Goal: Task Accomplishment & Management: Use online tool/utility

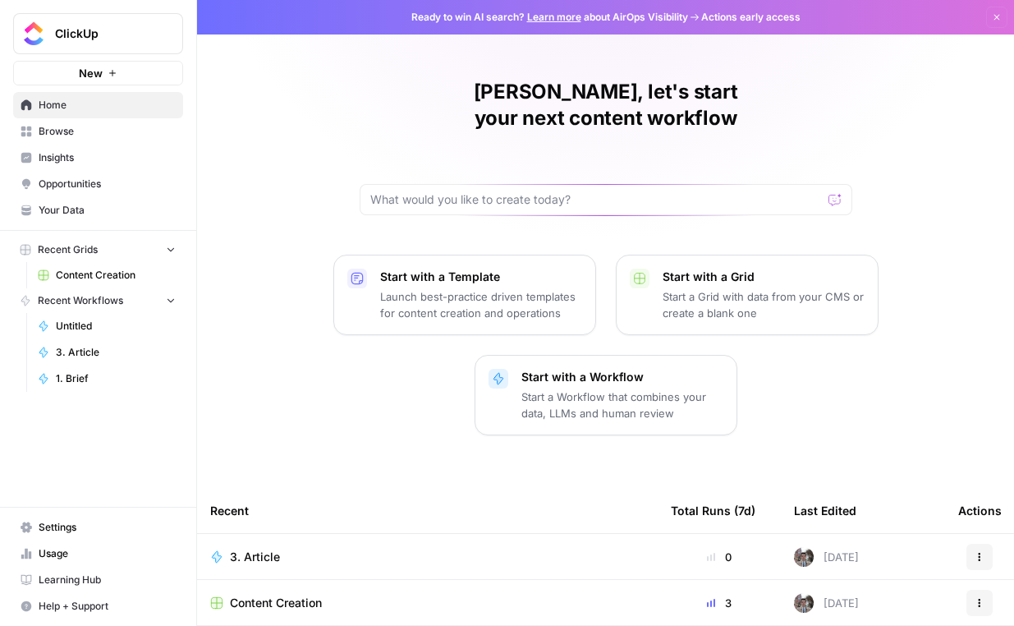
click at [96, 278] on span "Content Creation" at bounding box center [116, 275] width 120 height 15
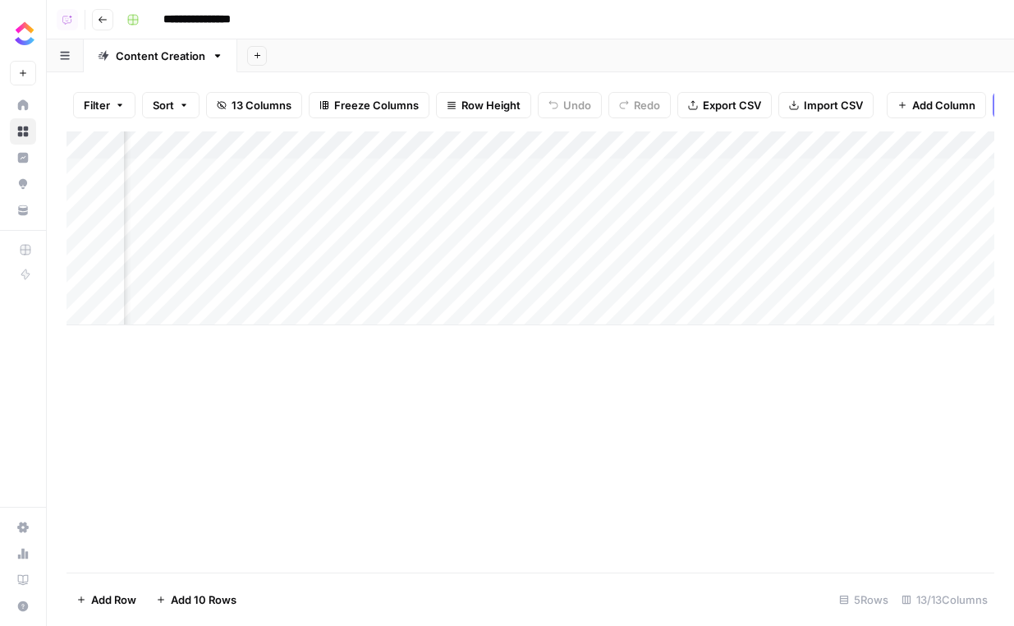
scroll to position [0, 1320]
click at [424, 146] on div "Add Column" at bounding box center [531, 228] width 928 height 194
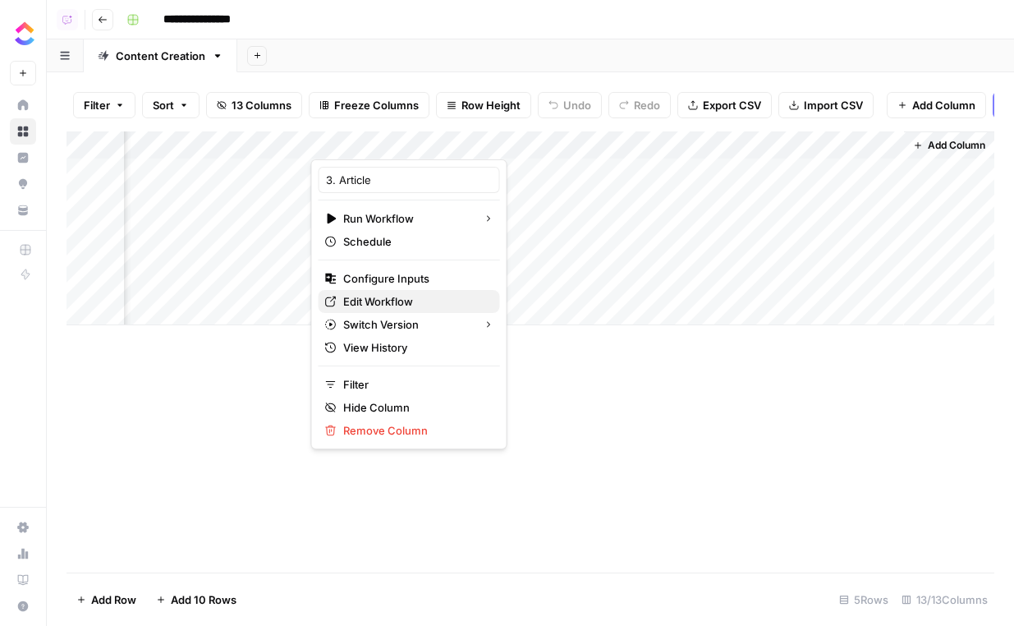
click at [405, 303] on span "Edit Workflow" at bounding box center [415, 301] width 144 height 16
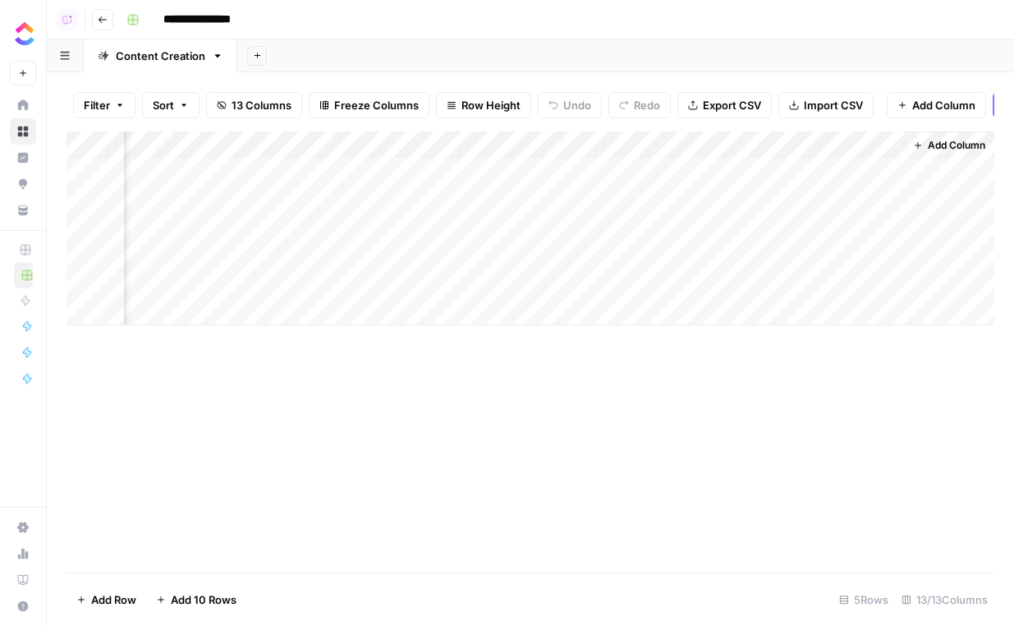
scroll to position [0, 942]
click at [361, 144] on div "Add Column" at bounding box center [531, 228] width 928 height 194
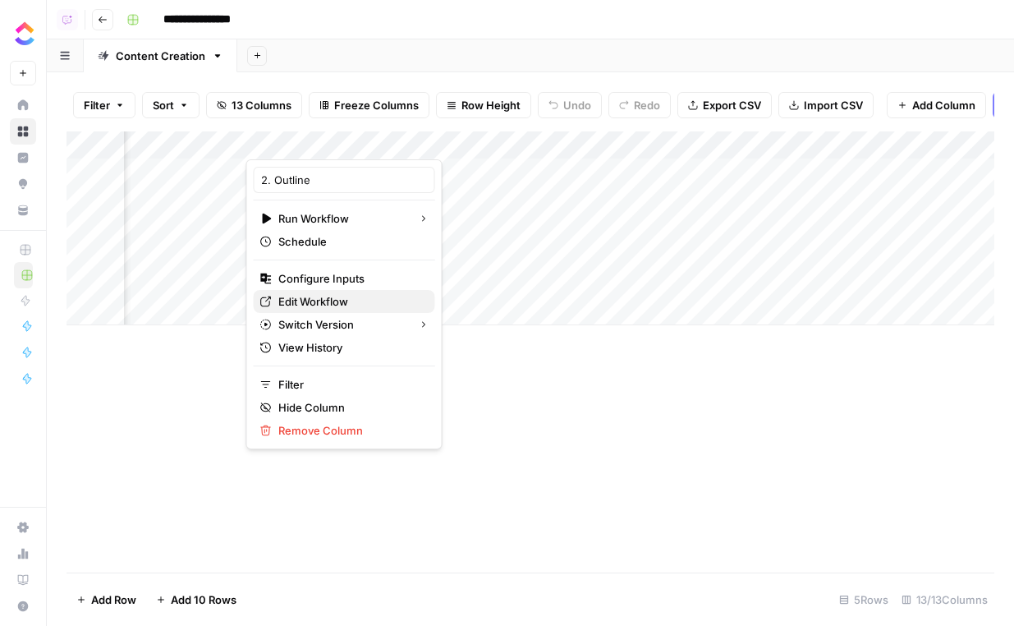
click at [311, 310] on link "Edit Workflow" at bounding box center [344, 301] width 181 height 23
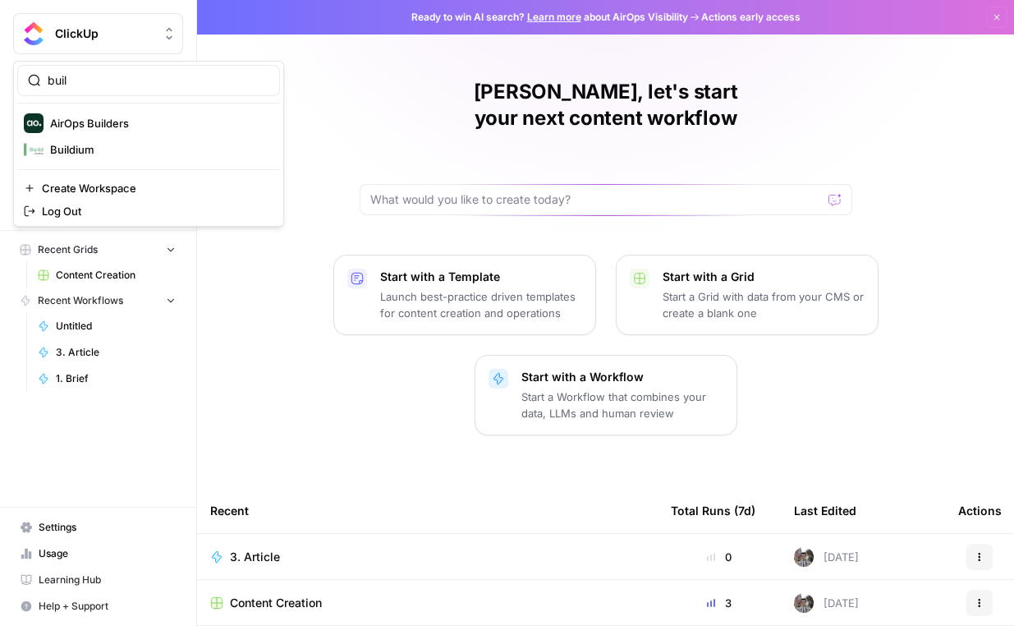
type input "buil"
click at [109, 124] on span "AirOps Builders" at bounding box center [158, 123] width 217 height 16
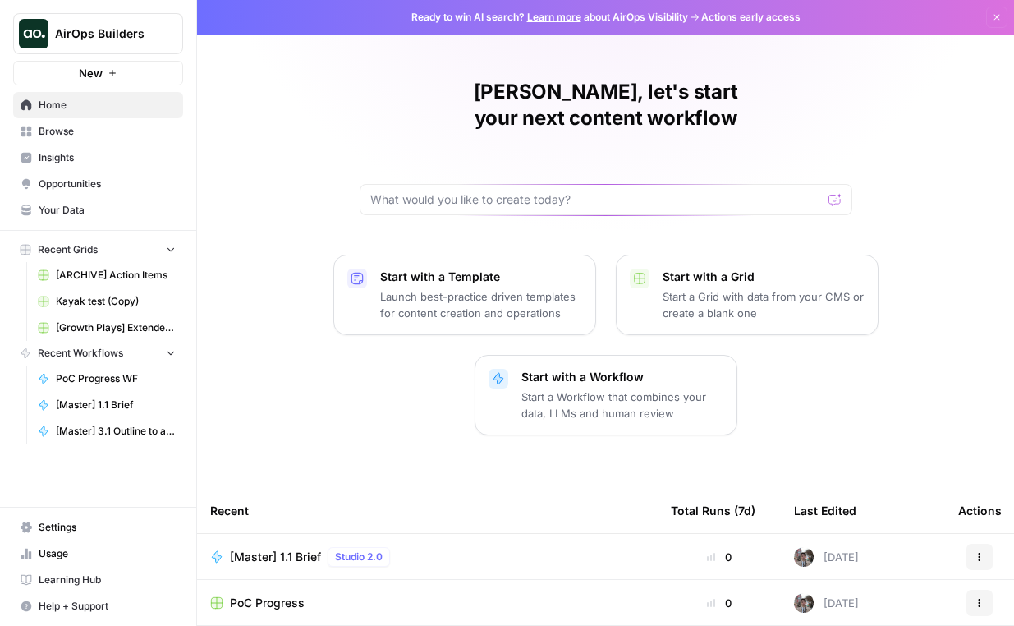
click at [122, 54] on div "AirOps Builders New" at bounding box center [98, 42] width 196 height 85
click at [126, 48] on button "AirOps Builders" at bounding box center [98, 33] width 170 height 41
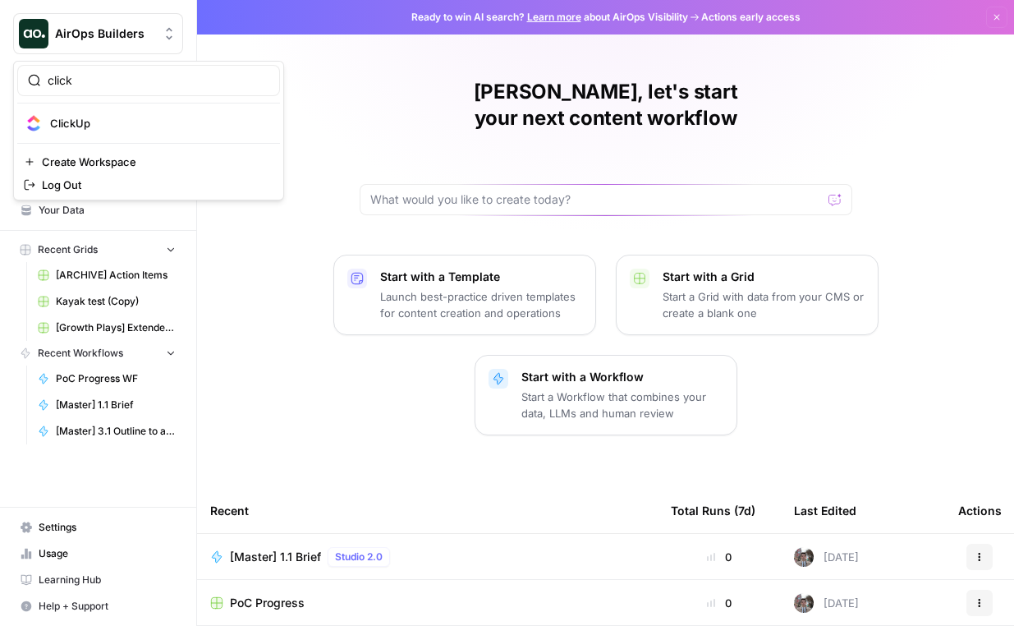
type input "click"
click at [103, 128] on span "ClickUp" at bounding box center [158, 123] width 217 height 16
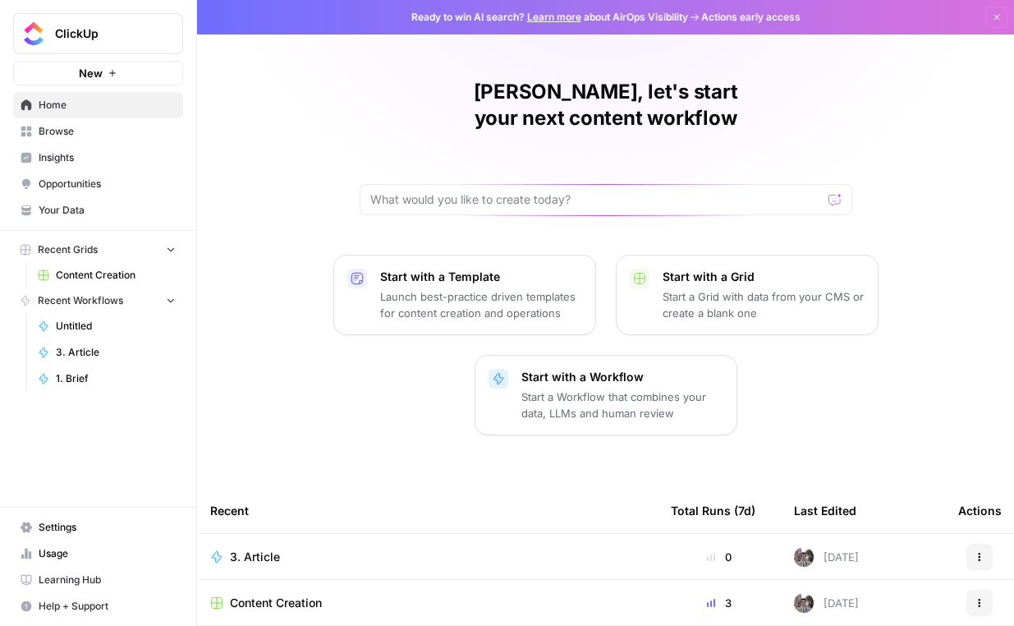
click at [109, 137] on span "Browse" at bounding box center [107, 131] width 137 height 15
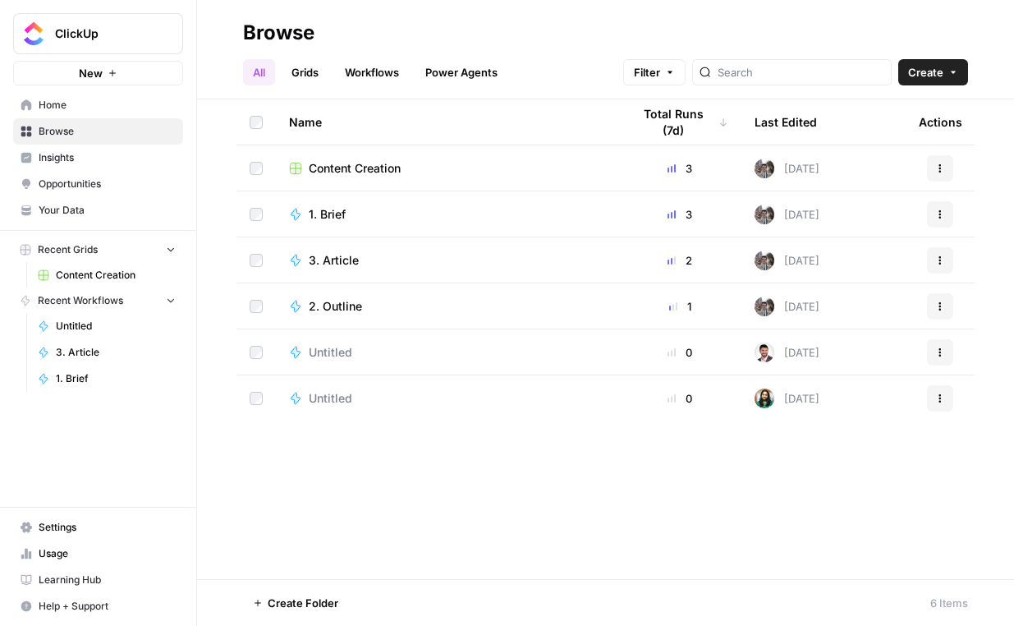
click at [306, 350] on div "Untitled" at bounding box center [447, 352] width 316 height 16
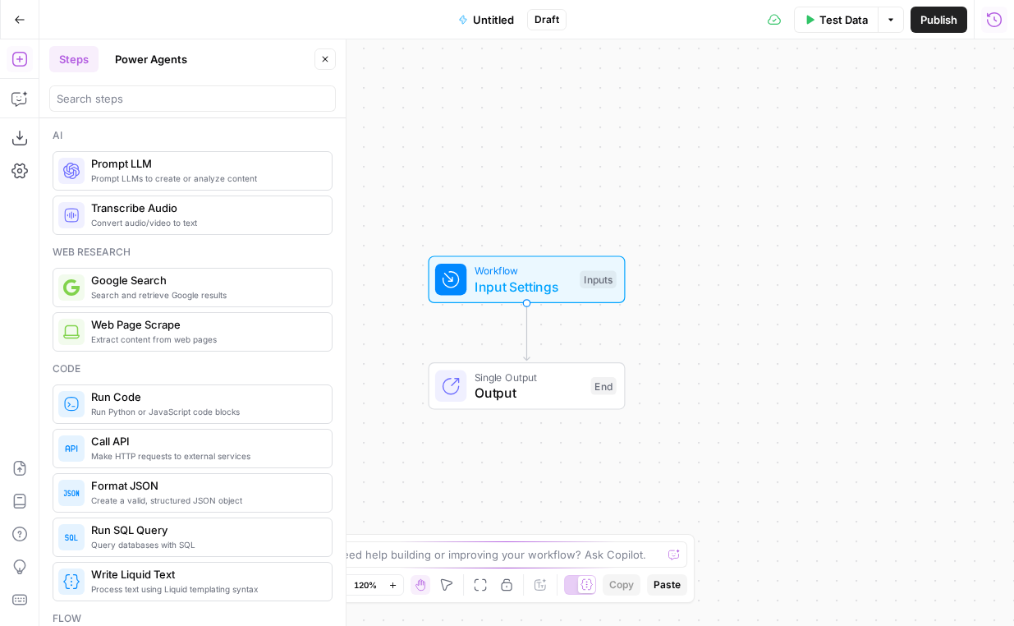
click at [982, 11] on button "Run History" at bounding box center [994, 20] width 26 height 26
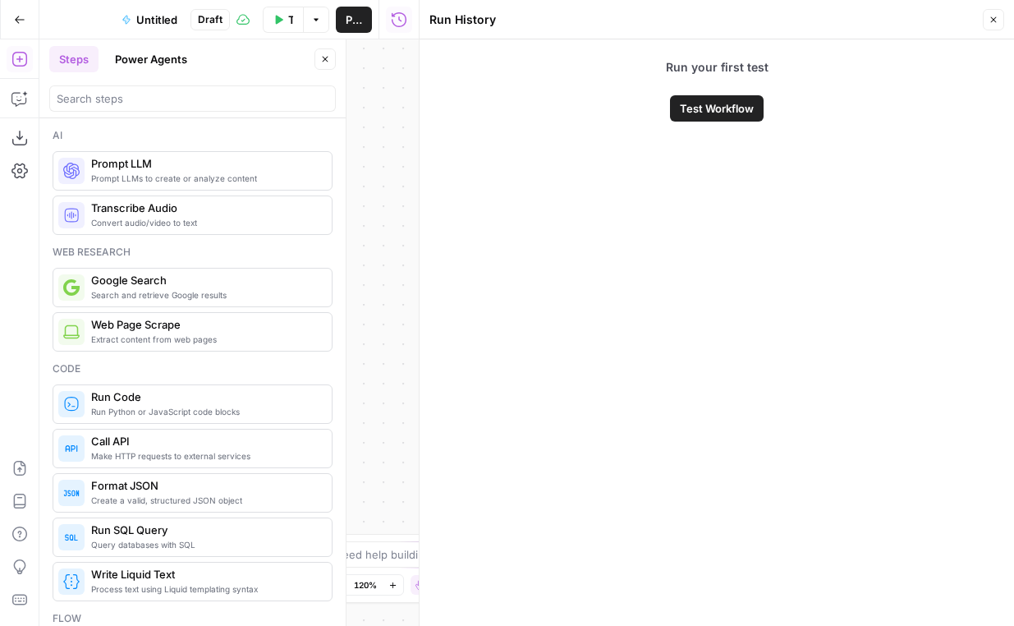
click at [21, 19] on icon "button" at bounding box center [20, 19] width 10 height 7
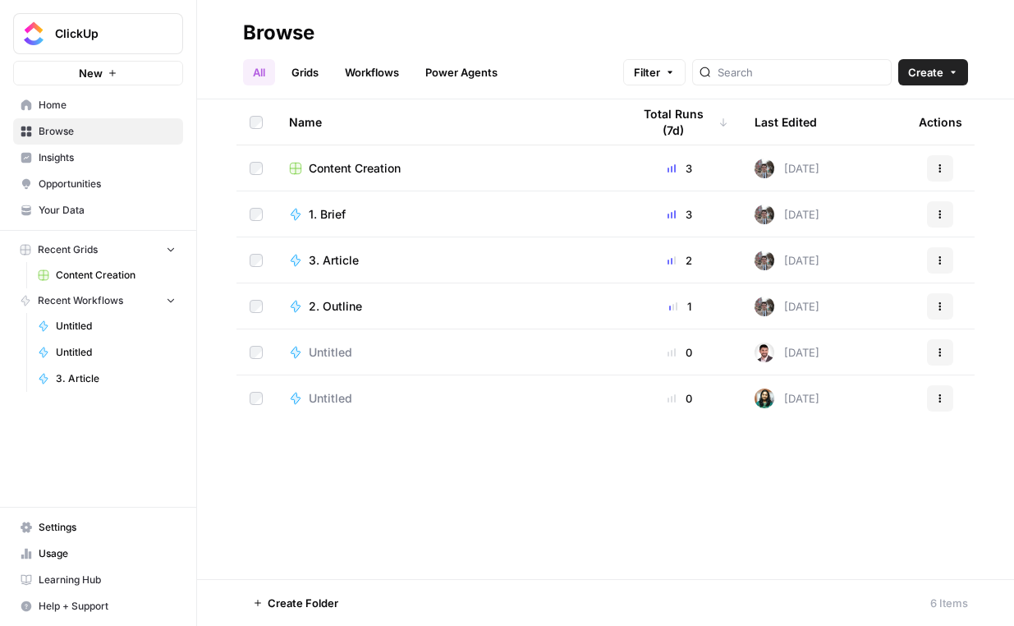
click at [282, 386] on td "Untitled" at bounding box center [447, 398] width 342 height 46
click at [302, 387] on td "Untitled" at bounding box center [447, 398] width 342 height 46
click at [314, 389] on td "Untitled" at bounding box center [447, 398] width 342 height 46
click at [329, 402] on span "Untitled" at bounding box center [331, 398] width 44 height 16
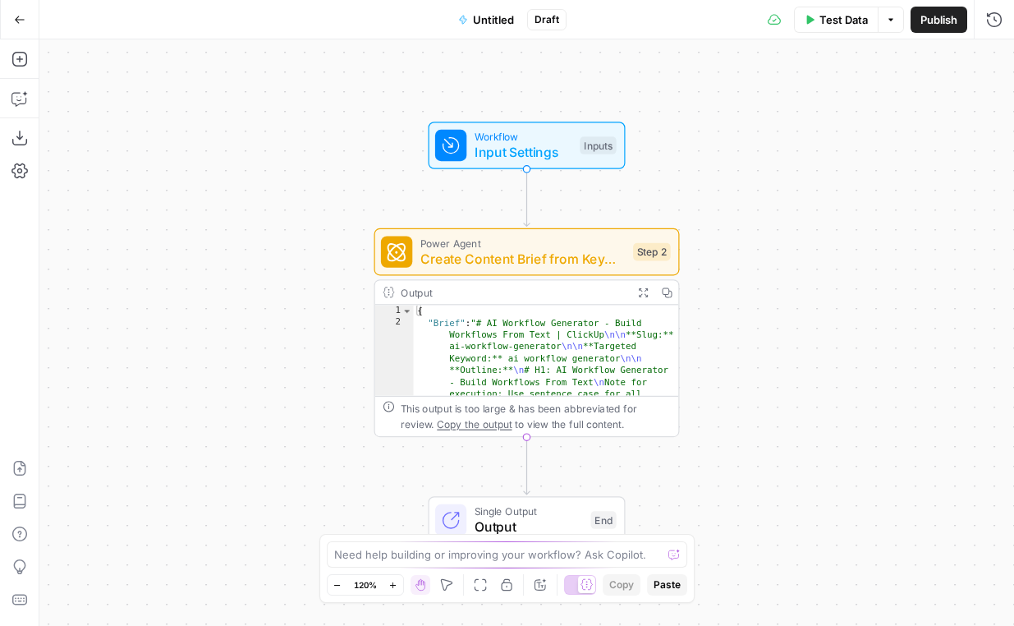
click at [21, 18] on icon "button" at bounding box center [19, 19] width 11 height 11
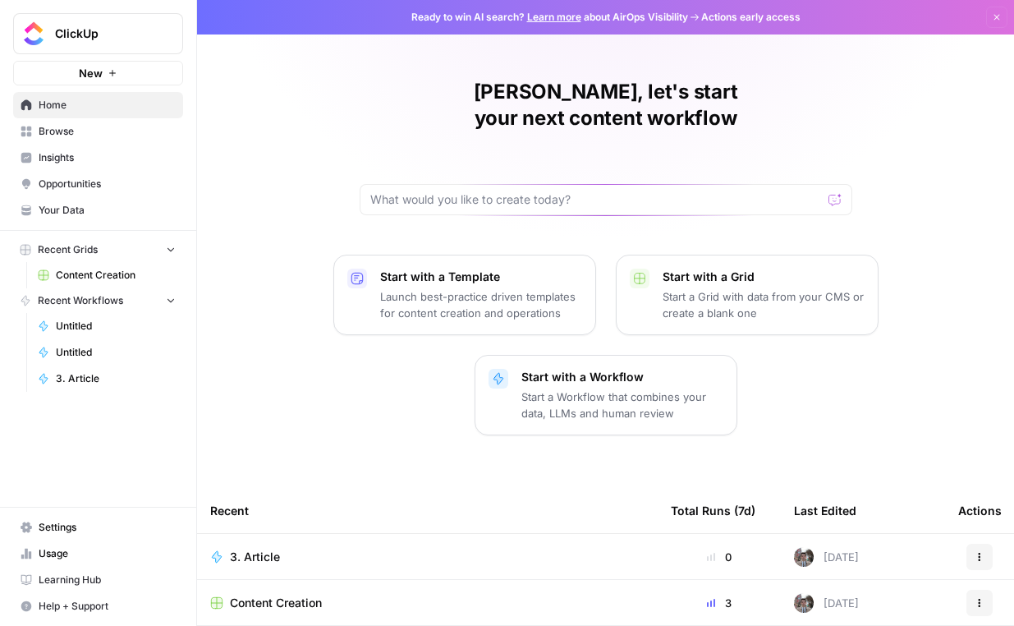
click at [100, 119] on link "Browse" at bounding box center [98, 131] width 170 height 26
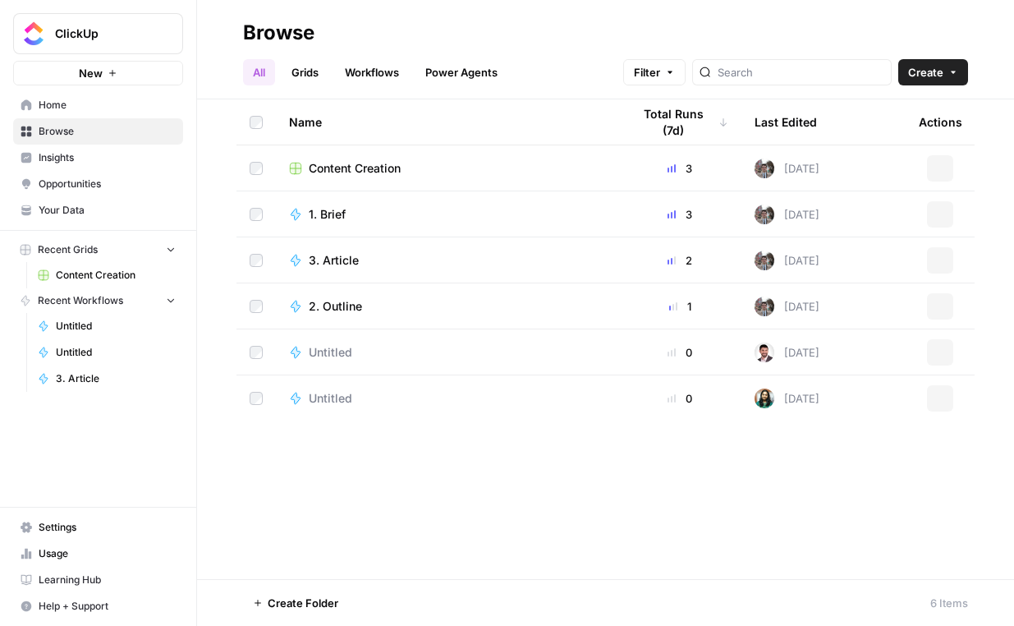
click at [98, 209] on span "Your Data" at bounding box center [107, 210] width 137 height 15
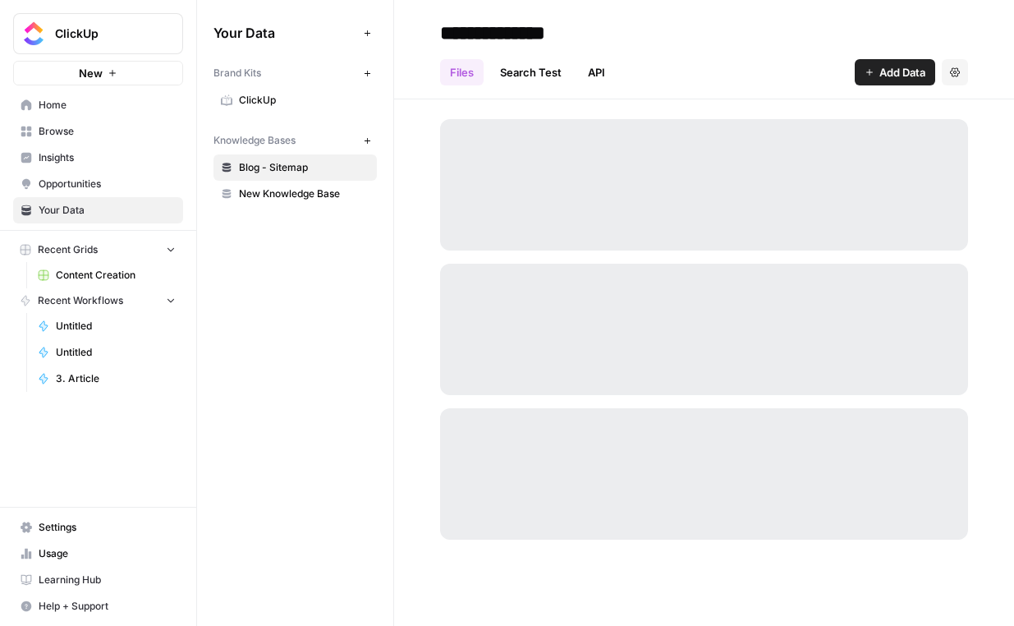
click at [120, 521] on span "Settings" at bounding box center [107, 527] width 137 height 15
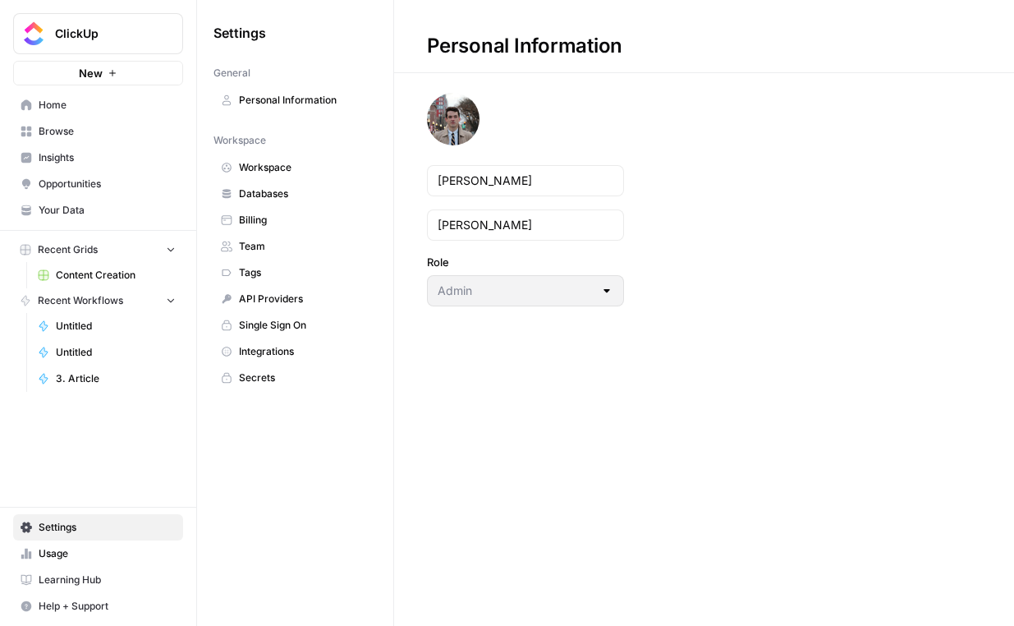
click at [303, 167] on span "Workspace" at bounding box center [304, 167] width 131 height 15
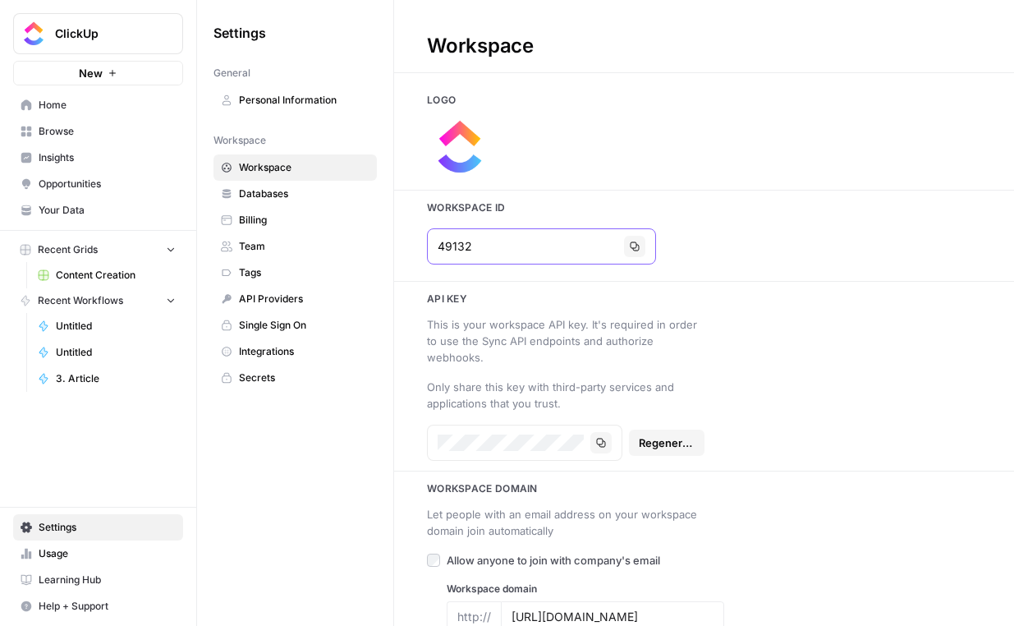
click at [630, 244] on icon "button" at bounding box center [635, 246] width 10 height 10
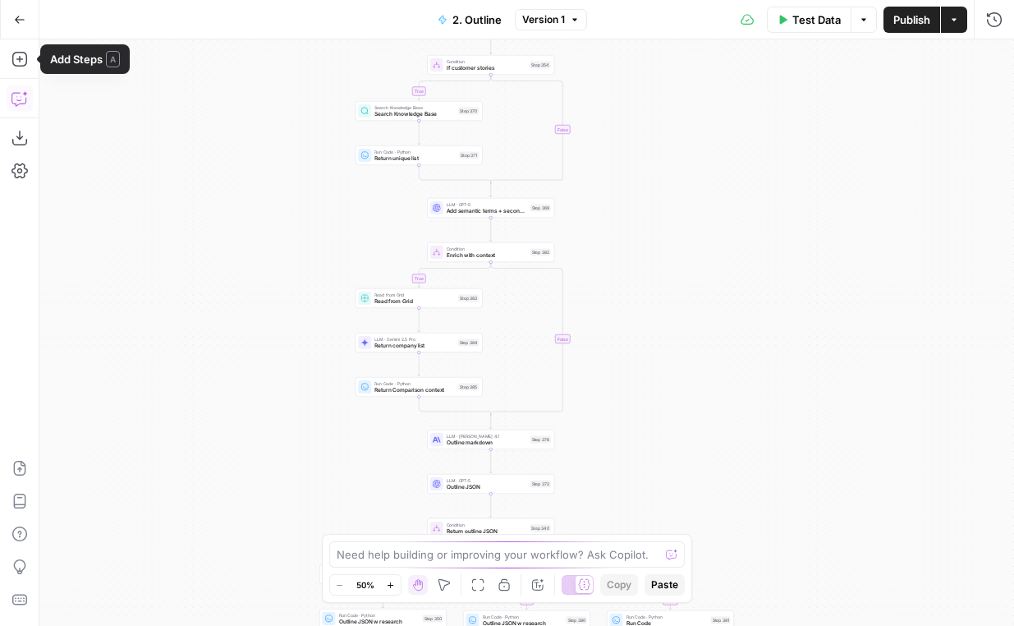
click at [14, 108] on button "Copilot" at bounding box center [20, 98] width 26 height 26
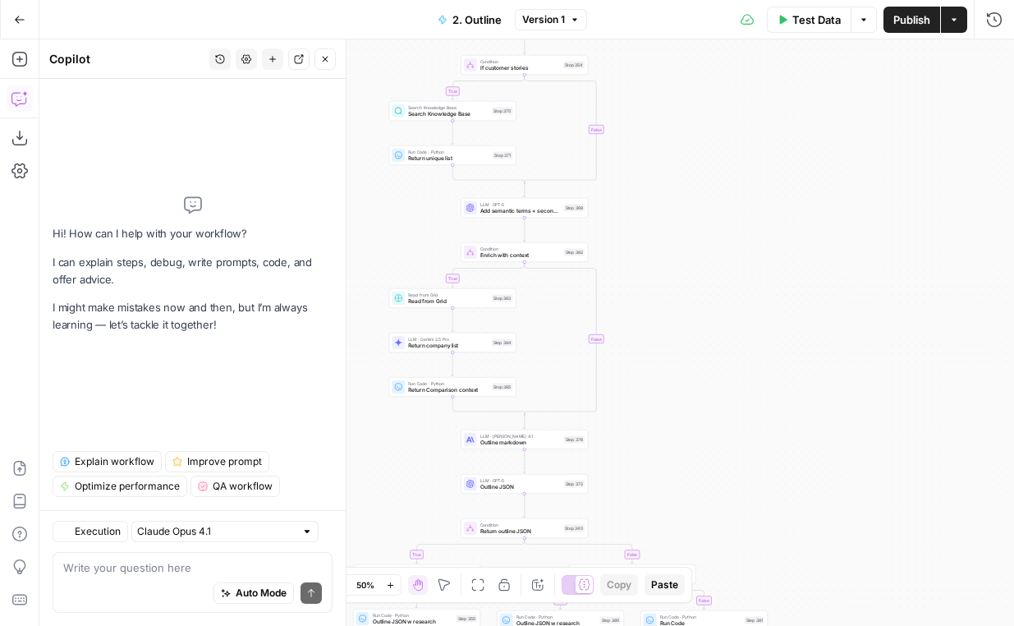
click at [223, 57] on icon "button" at bounding box center [220, 59] width 10 height 10
click at [240, 57] on button "Settings" at bounding box center [246, 58] width 21 height 21
click at [255, 57] on button "Settings" at bounding box center [246, 58] width 21 height 21
click at [631, 208] on div "true true true false true false false false Workflow Input Settings Inputs LLM …" at bounding box center [526, 332] width 975 height 586
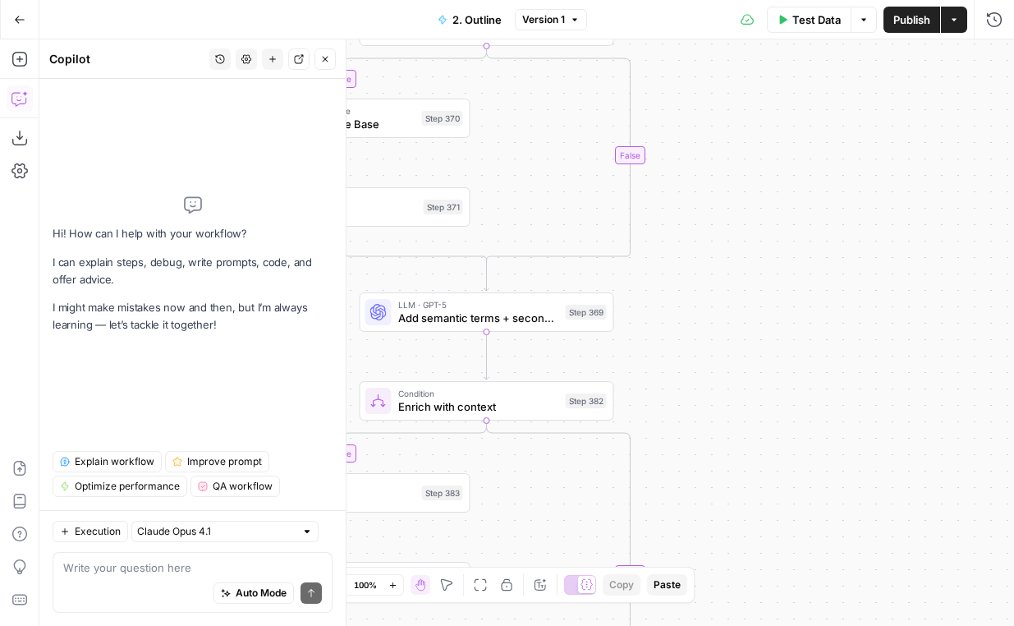
drag, startPoint x: 689, startPoint y: 172, endPoint x: 772, endPoint y: 300, distance: 152.6
click at [772, 296] on div "true true true false true false false false Workflow Input Settings Inputs LLM …" at bounding box center [526, 332] width 975 height 586
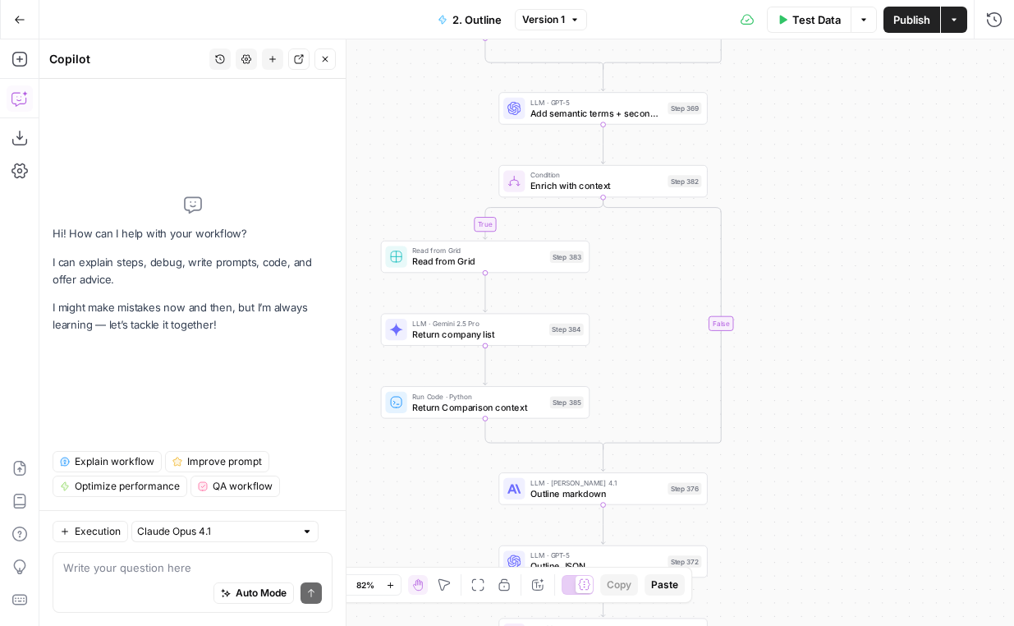
click at [679, 181] on div "Step 382" at bounding box center [685, 181] width 34 height 12
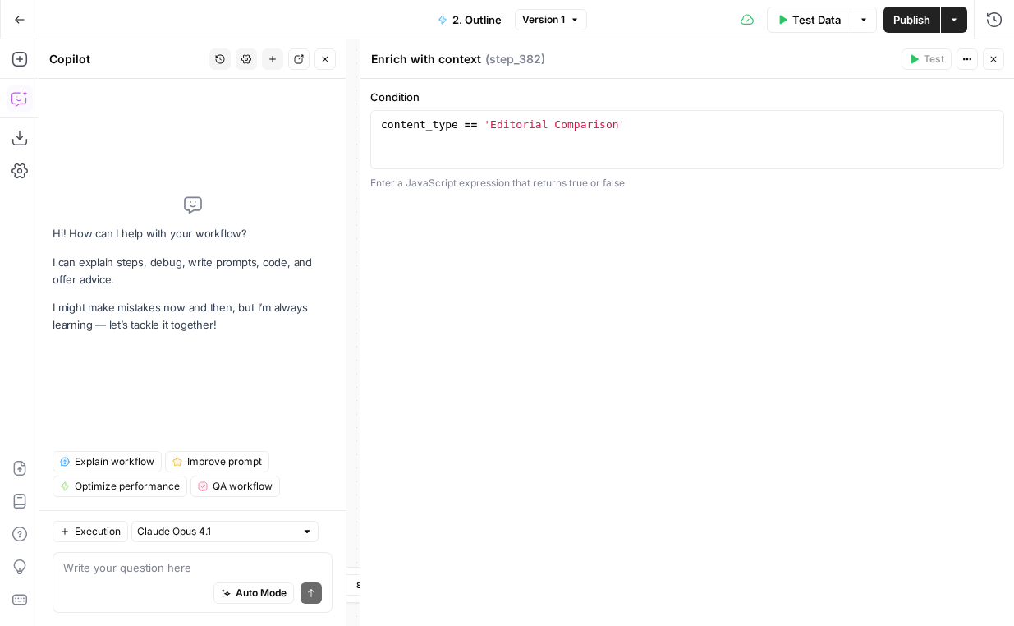
click at [991, 63] on icon "button" at bounding box center [994, 59] width 10 height 10
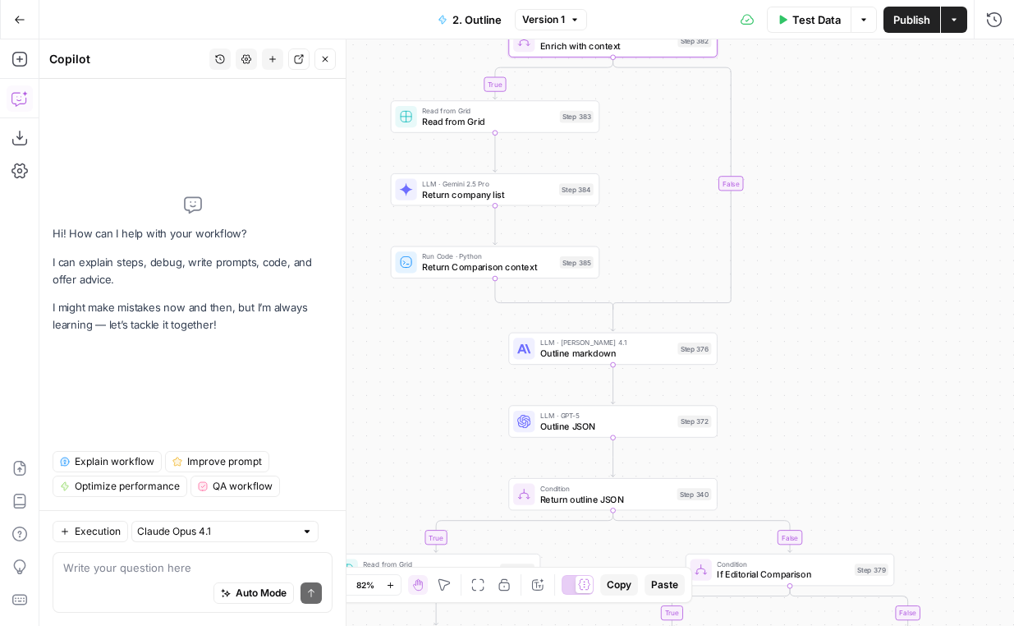
drag, startPoint x: 661, startPoint y: 204, endPoint x: 672, endPoint y: 223, distance: 22.1
click at [672, 223] on div "true true true false true false false false Workflow Input Settings Inputs LLM …" at bounding box center [526, 332] width 975 height 586
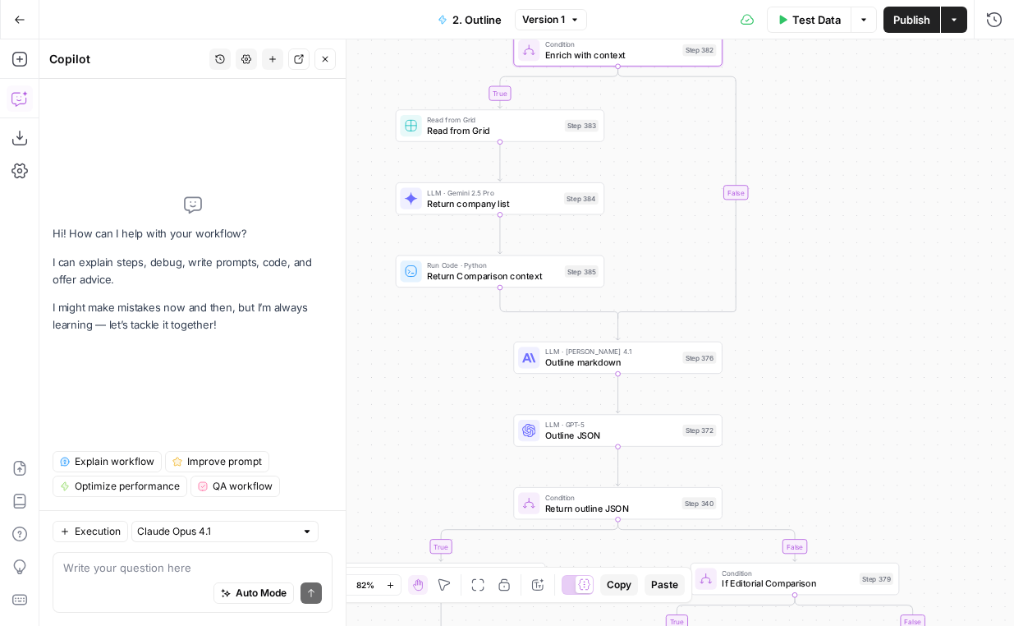
click at [664, 365] on span "Outline markdown" at bounding box center [611, 362] width 132 height 13
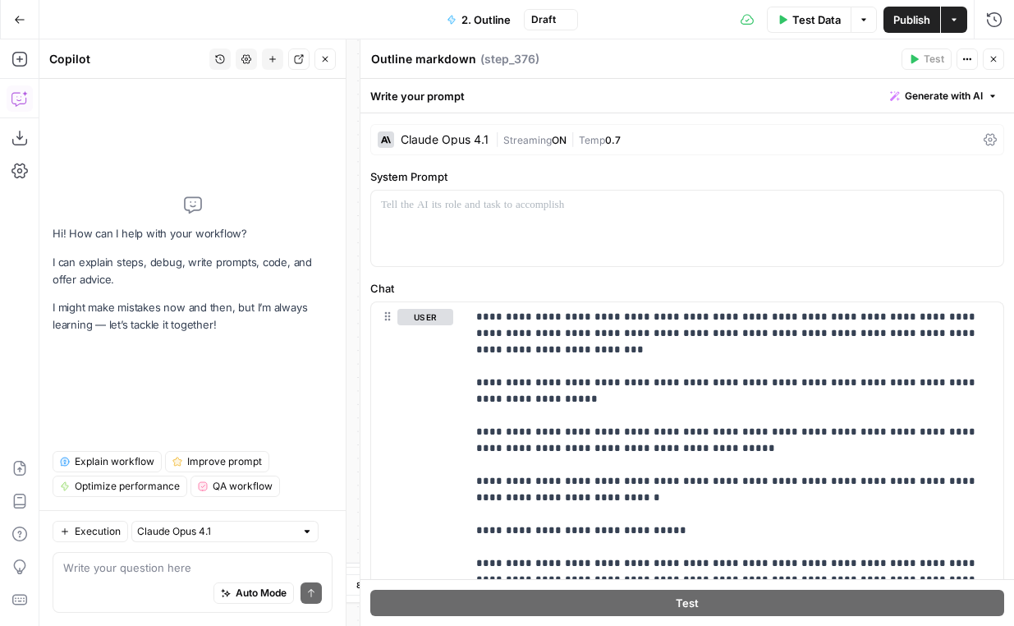
scroll to position [56, 0]
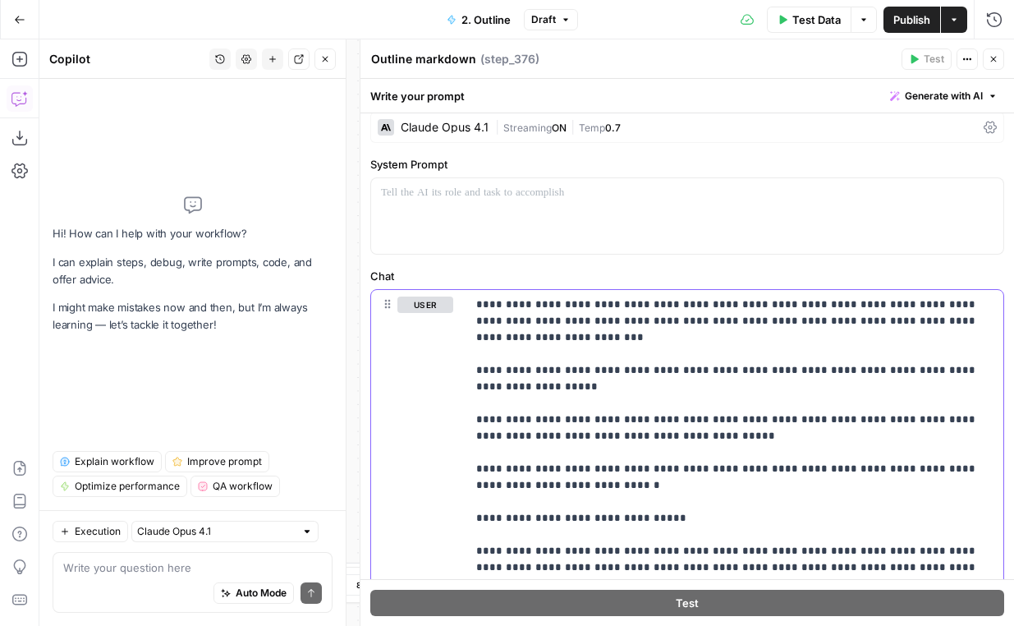
click at [777, 291] on div "**********" at bounding box center [734, 624] width 537 height 669
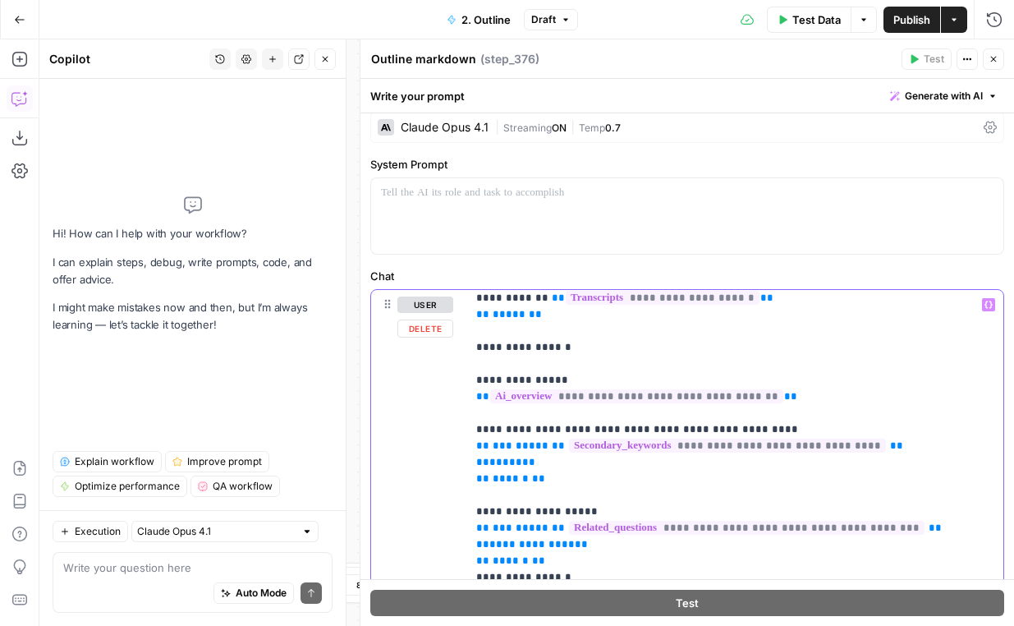
scroll to position [904, 0]
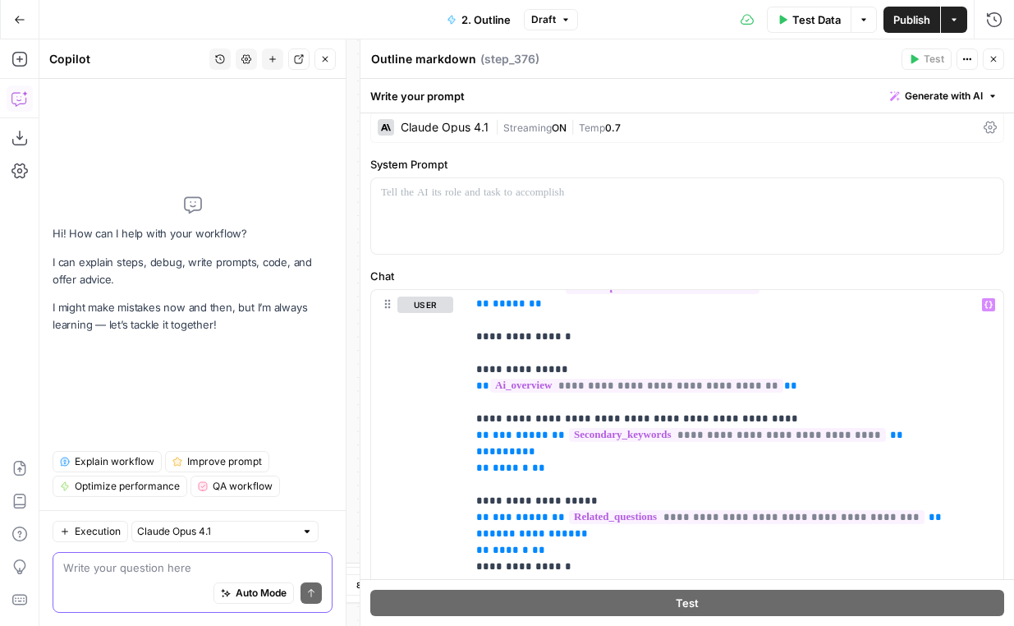
click at [200, 566] on textarea at bounding box center [192, 567] width 259 height 16
paste textarea "How do we ensure that the system doesn't default to consistent patterns? Multip…"
type textarea "How do we ensure that the system doesn't default to consistent patterns? Multip…"
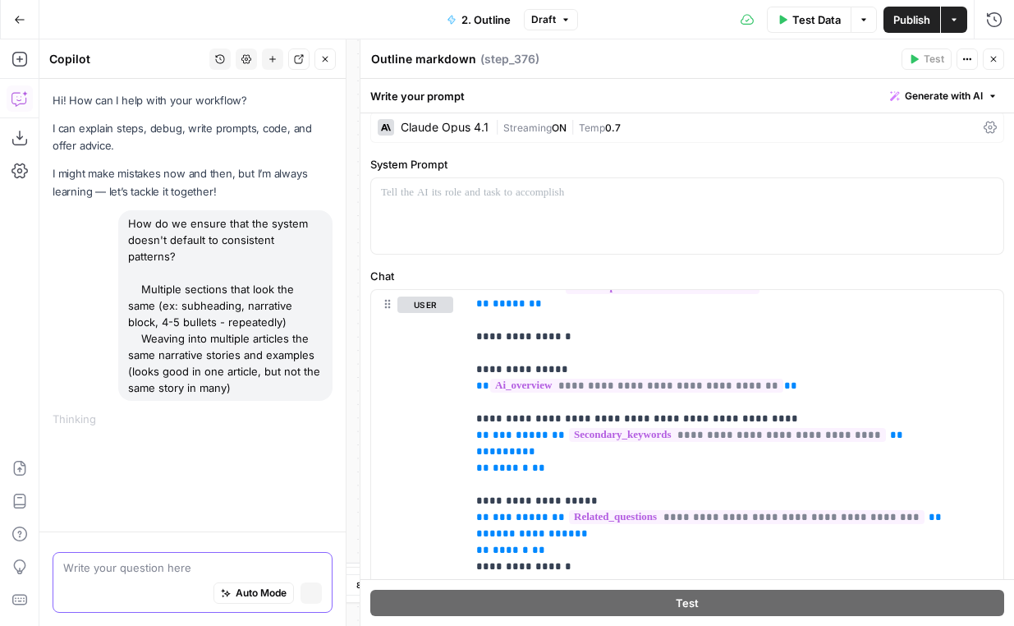
scroll to position [0, 0]
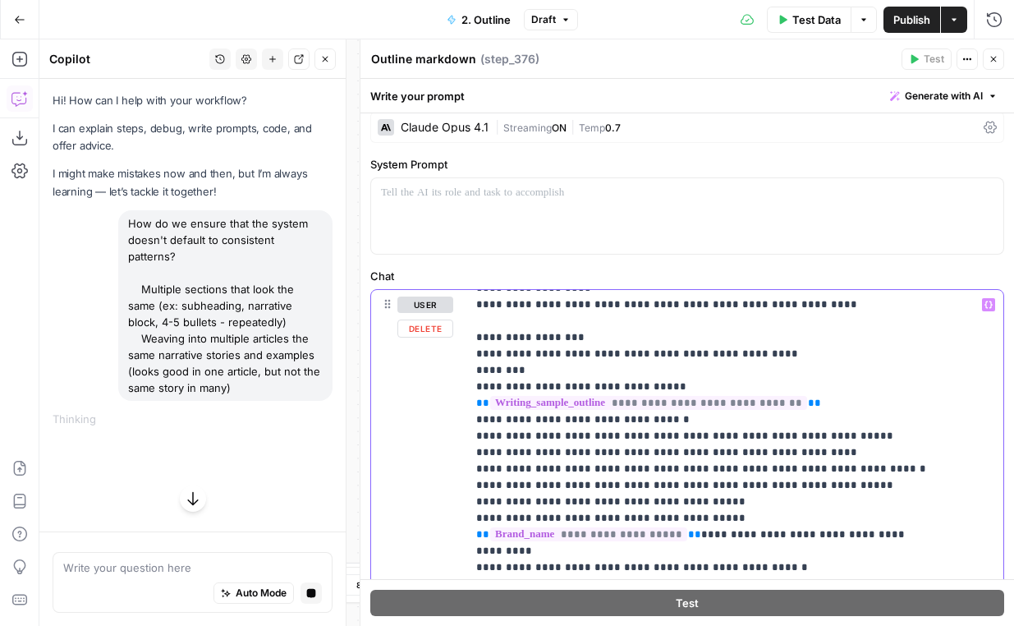
scroll to position [1973, 0]
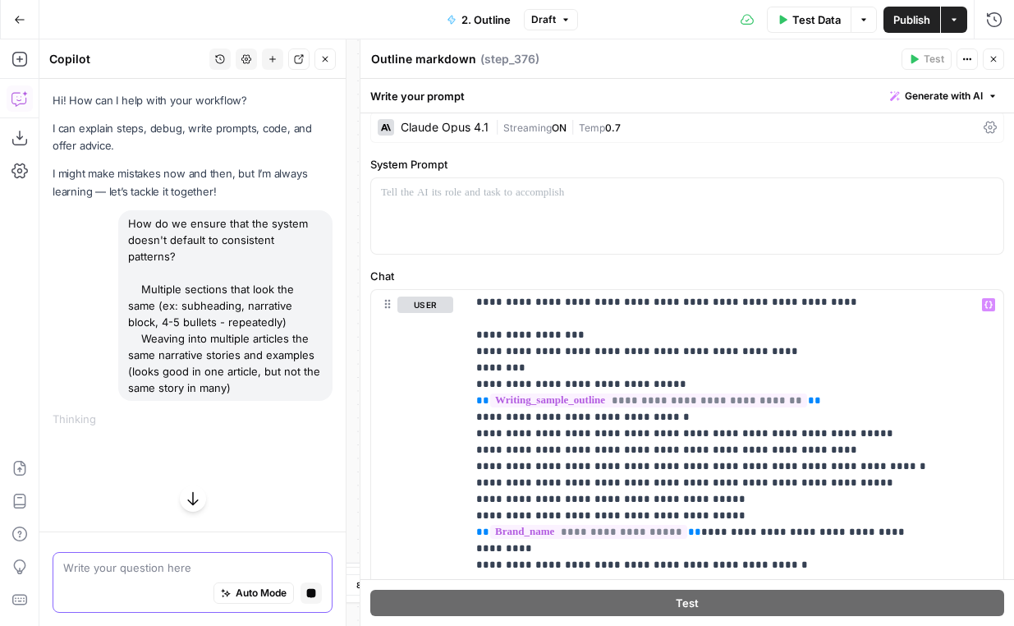
click at [310, 590] on icon "button" at bounding box center [311, 592] width 9 height 9
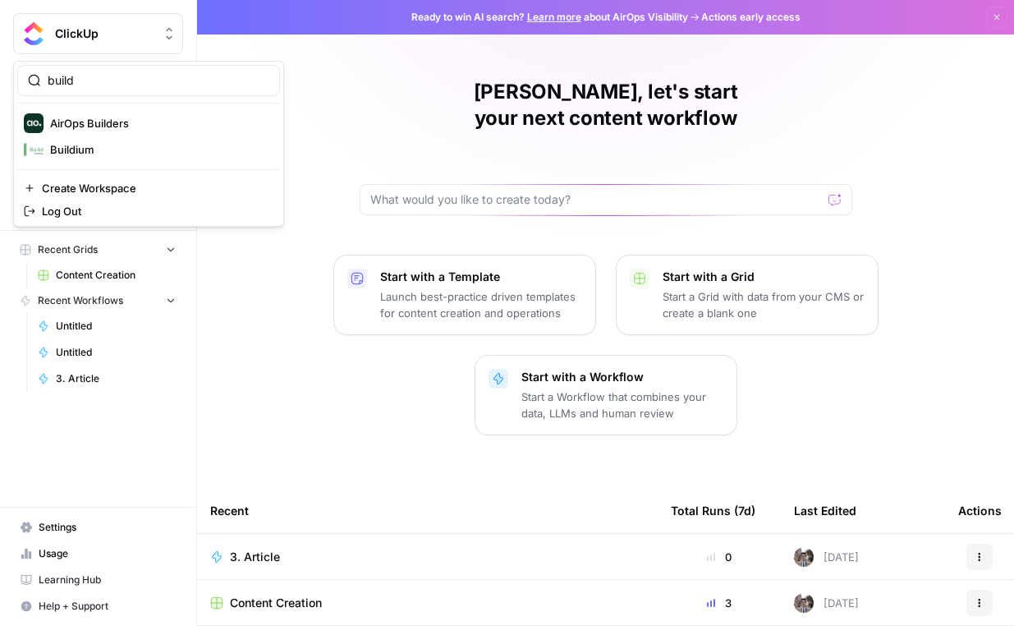
type input "build"
click at [103, 129] on span "AirOps Builders" at bounding box center [158, 123] width 217 height 16
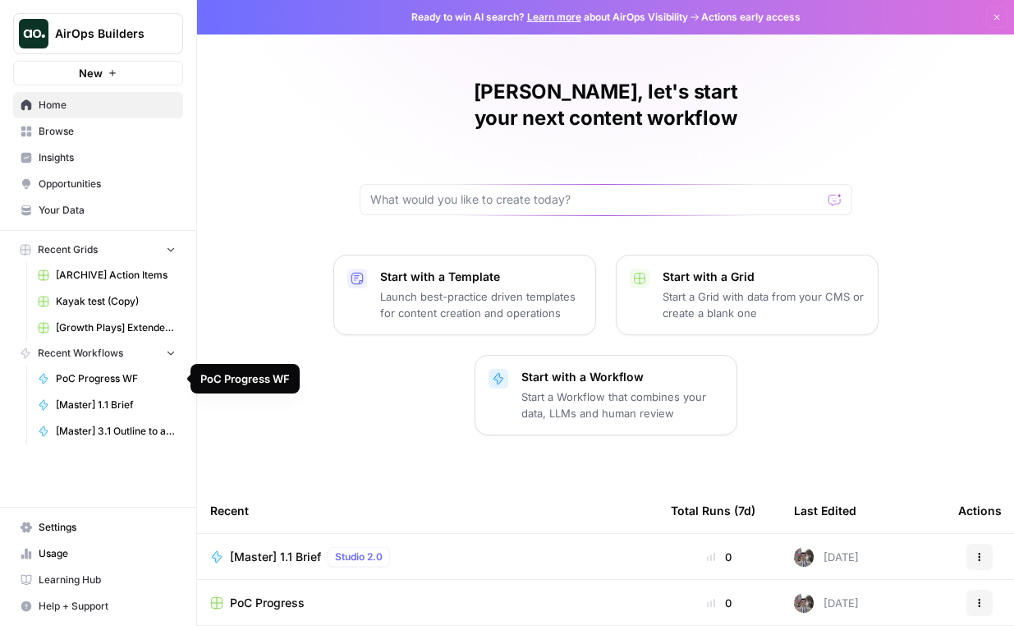
click at [120, 415] on link "[Master] 1.1 Brief" at bounding box center [106, 405] width 153 height 26
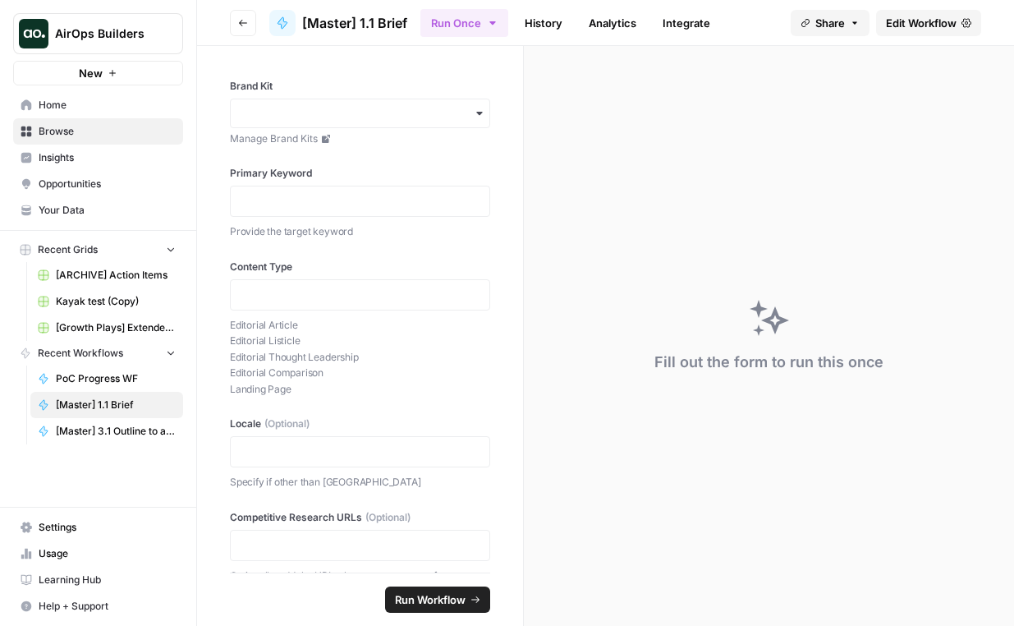
click at [948, 18] on span "Edit Workflow" at bounding box center [921, 23] width 71 height 16
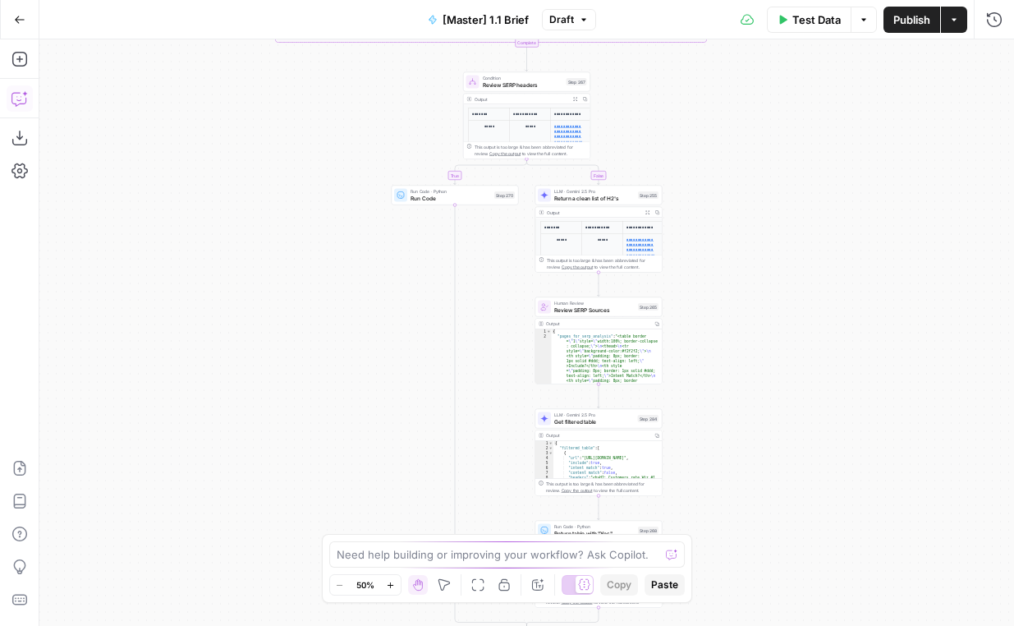
click at [20, 90] on button "Copilot" at bounding box center [20, 98] width 26 height 26
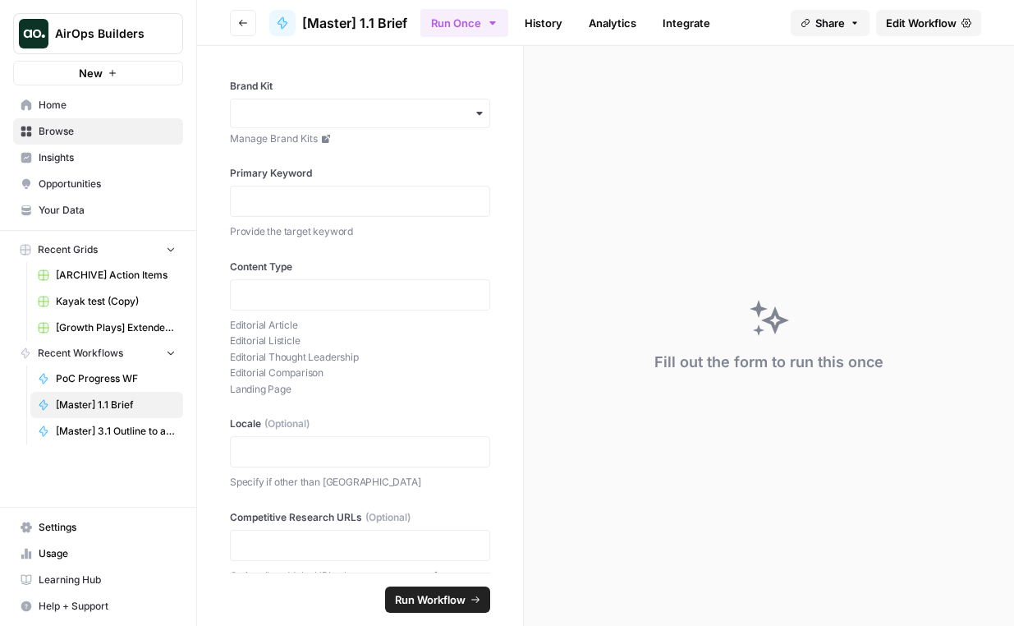
click at [100, 424] on span "[Master] 3.1 Outline to article" at bounding box center [116, 431] width 120 height 15
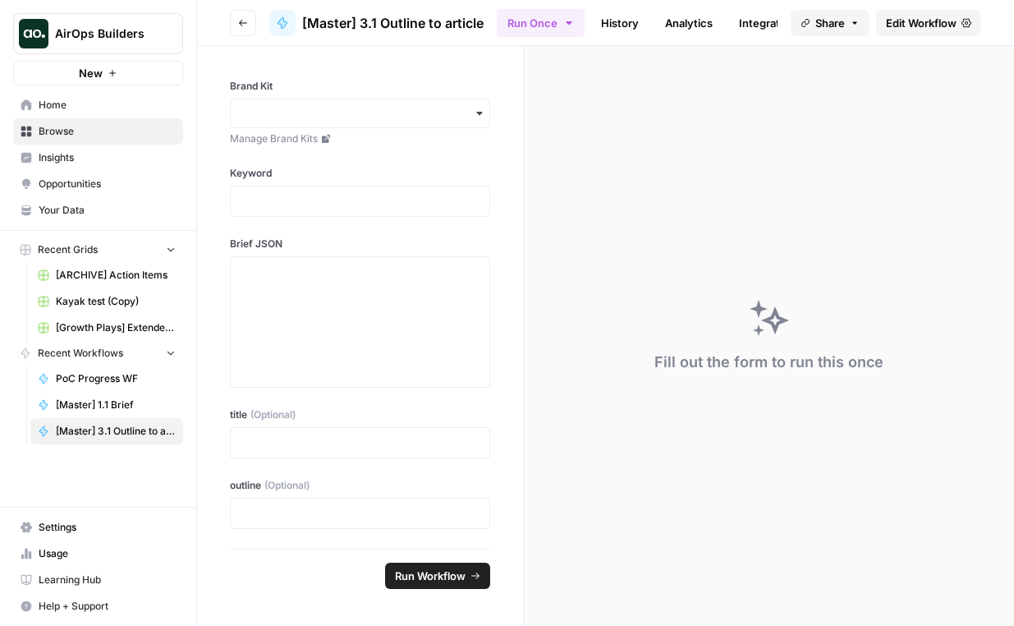
click at [943, 28] on span "Edit Workflow" at bounding box center [921, 23] width 71 height 16
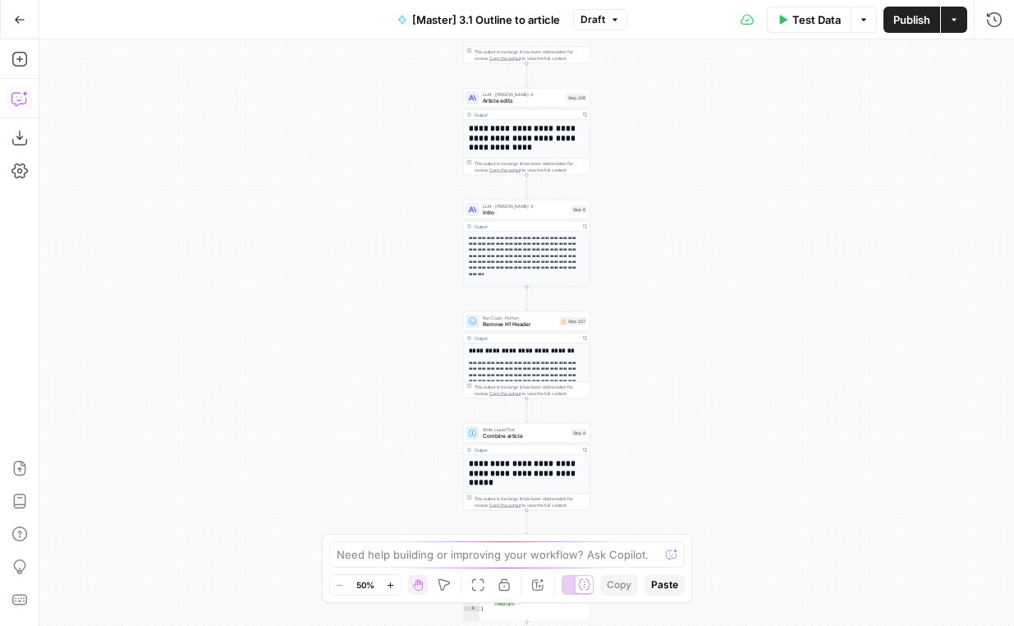
click at [19, 90] on button "Copilot" at bounding box center [20, 98] width 26 height 26
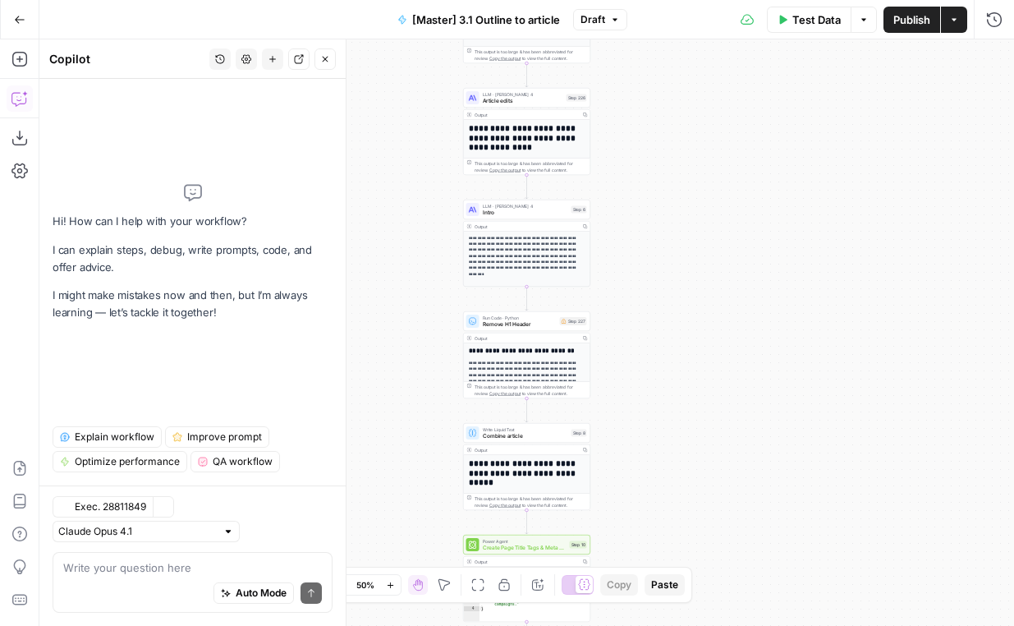
click at [222, 55] on icon "button" at bounding box center [220, 59] width 9 height 9
